Goal: Transaction & Acquisition: Purchase product/service

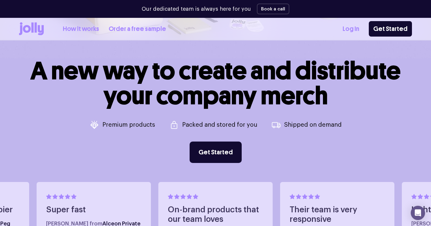
scroll to position [200, 0]
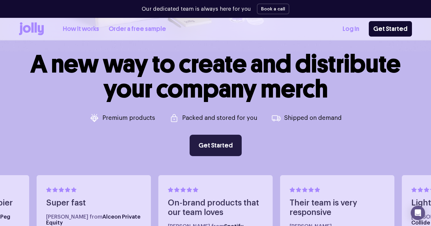
click at [213, 143] on link "Get Started" at bounding box center [216, 145] width 52 height 21
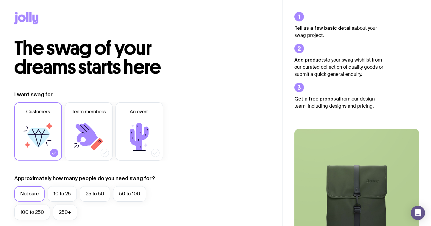
click at [26, 13] on icon at bounding box center [26, 18] width 24 height 13
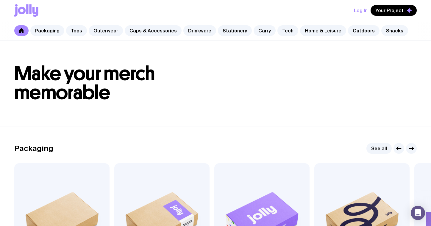
click at [21, 7] on icon at bounding box center [22, 10] width 8 height 7
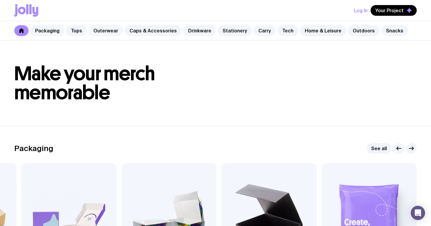
click at [100, 31] on link "Outerwear" at bounding box center [106, 30] width 34 height 11
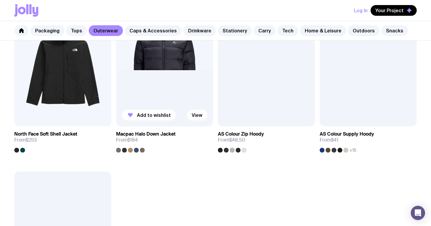
scroll to position [746, 0]
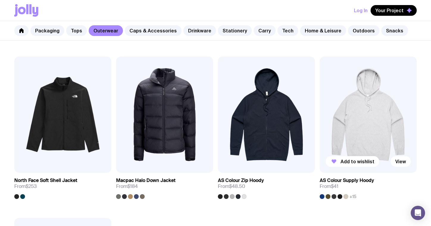
click at [361, 118] on img at bounding box center [368, 115] width 97 height 116
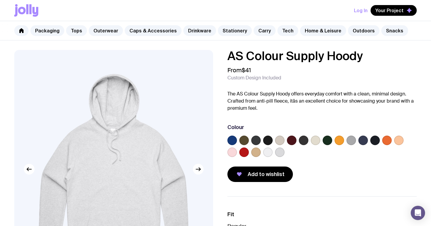
scroll to position [12, 0]
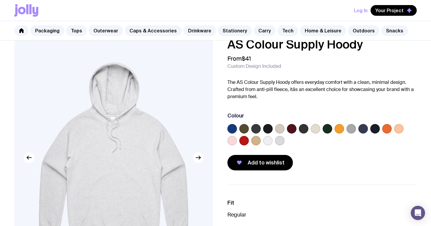
click at [234, 142] on label at bounding box center [232, 141] width 10 height 10
click at [0, 0] on input "radio" at bounding box center [0, 0] width 0 height 0
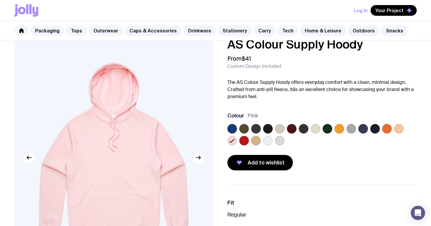
click at [235, 127] on label at bounding box center [232, 129] width 10 height 10
click at [0, 0] on input "radio" at bounding box center [0, 0] width 0 height 0
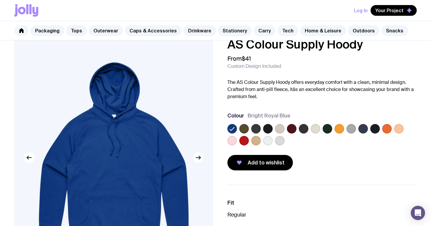
click at [375, 128] on label at bounding box center [375, 129] width 10 height 10
click at [0, 0] on input "radio" at bounding box center [0, 0] width 0 height 0
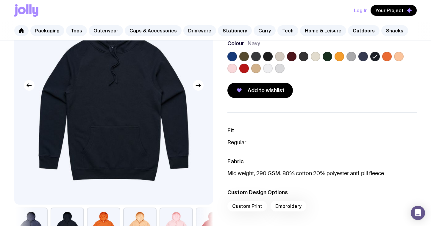
scroll to position [0, 0]
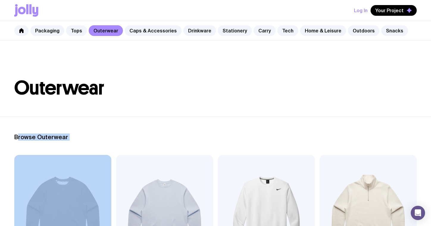
drag, startPoint x: 99, startPoint y: 133, endPoint x: 87, endPoint y: 143, distance: 15.7
click at [87, 135] on h2 "Browse Outerwear" at bounding box center [215, 137] width 403 height 7
drag, startPoint x: 73, startPoint y: 119, endPoint x: 79, endPoint y: 149, distance: 30.7
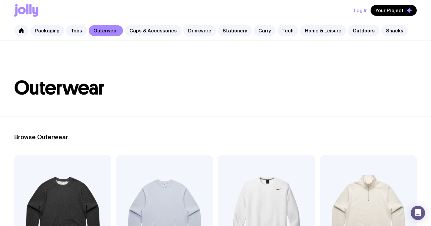
drag, startPoint x: 83, startPoint y: 127, endPoint x: 84, endPoint y: 140, distance: 12.6
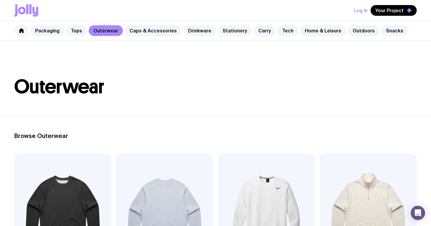
scroll to position [109, 0]
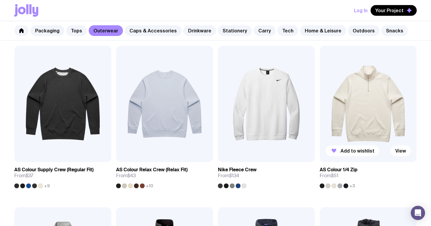
click at [358, 118] on img at bounding box center [368, 104] width 97 height 116
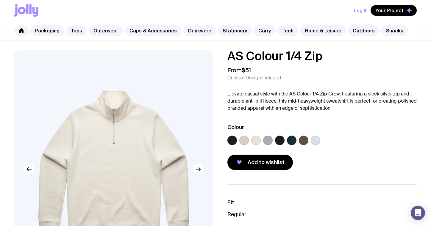
scroll to position [39, 0]
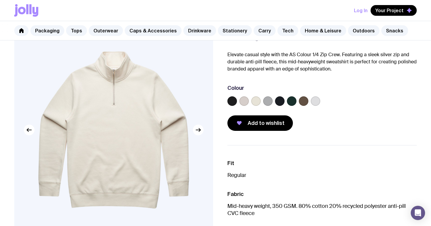
click at [266, 100] on label at bounding box center [268, 101] width 10 height 10
click at [0, 0] on input "radio" at bounding box center [0, 0] width 0 height 0
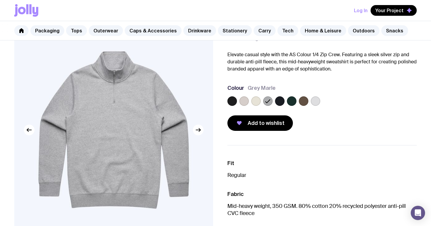
click at [250, 101] on div at bounding box center [321, 102] width 189 height 12
click at [254, 100] on label at bounding box center [256, 101] width 10 height 10
click at [0, 0] on input "radio" at bounding box center [0, 0] width 0 height 0
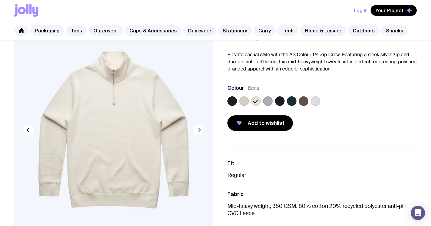
click at [244, 102] on label at bounding box center [244, 101] width 10 height 10
click at [0, 0] on input "radio" at bounding box center [0, 0] width 0 height 0
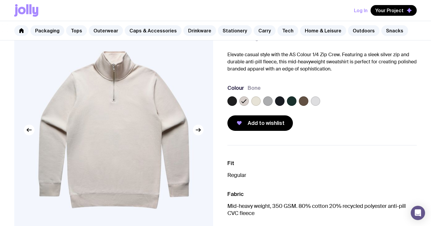
click at [232, 104] on label at bounding box center [232, 101] width 10 height 10
click at [0, 0] on input "radio" at bounding box center [0, 0] width 0 height 0
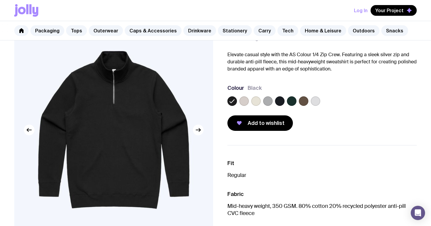
click at [300, 100] on label at bounding box center [304, 101] width 10 height 10
click at [0, 0] on input "radio" at bounding box center [0, 0] width 0 height 0
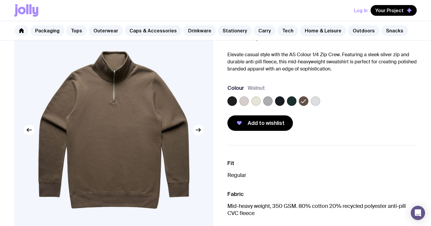
click at [293, 101] on label at bounding box center [292, 101] width 10 height 10
click at [0, 0] on input "radio" at bounding box center [0, 0] width 0 height 0
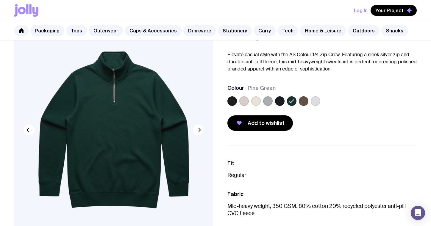
click at [281, 103] on label at bounding box center [280, 101] width 10 height 10
click at [0, 0] on input "radio" at bounding box center [0, 0] width 0 height 0
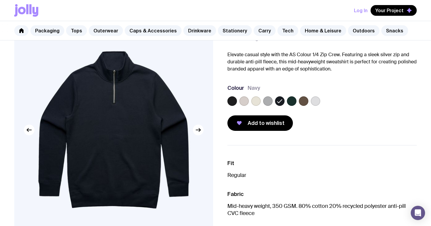
click at [313, 102] on label at bounding box center [316, 101] width 10 height 10
click at [0, 0] on input "radio" at bounding box center [0, 0] width 0 height 0
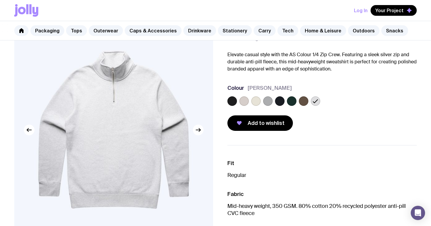
click at [248, 102] on label at bounding box center [244, 101] width 10 height 10
click at [0, 0] on input "radio" at bounding box center [0, 0] width 0 height 0
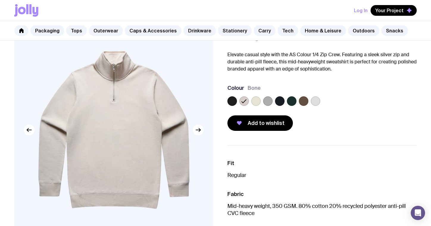
scroll to position [0, 0]
